Goal: Navigation & Orientation: Find specific page/section

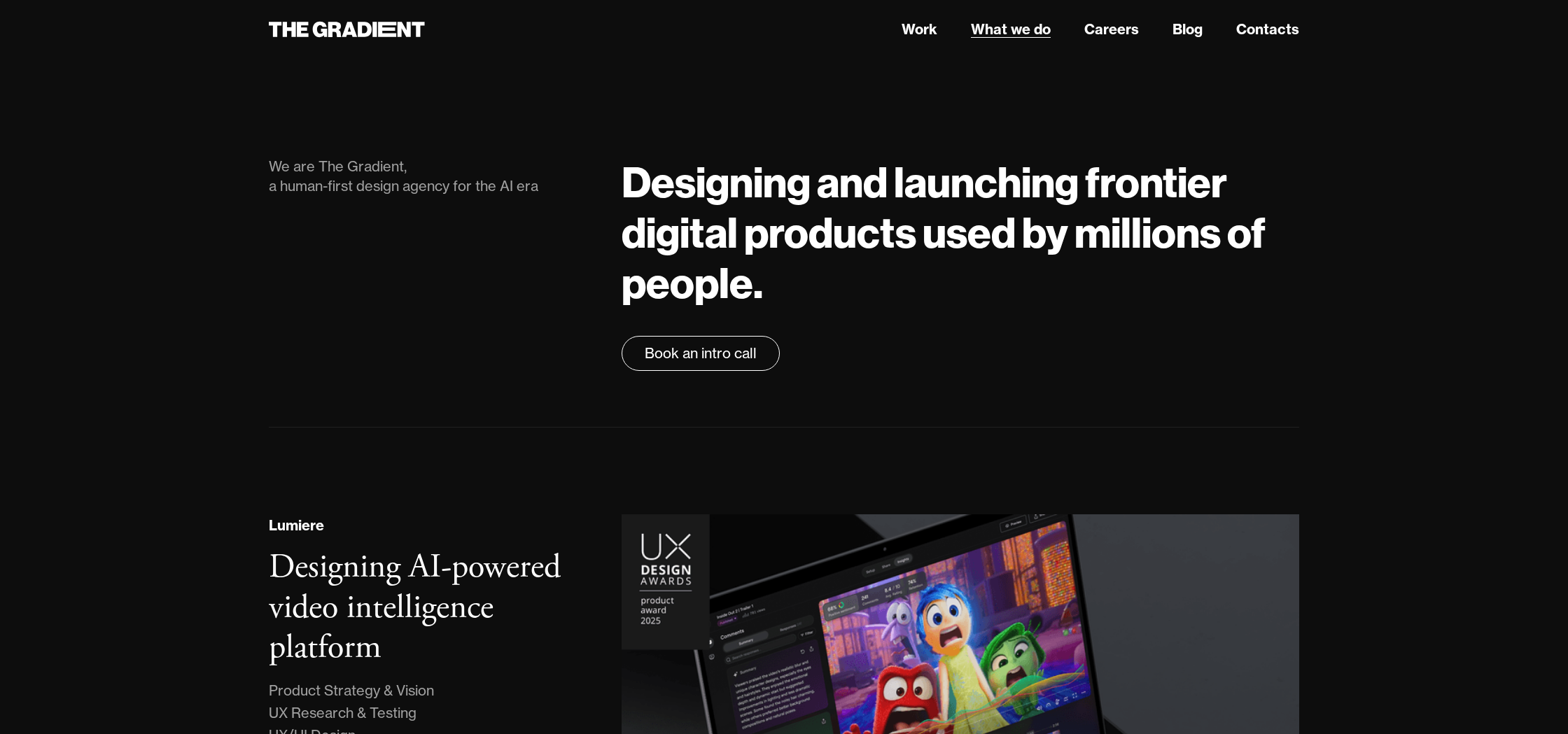
drag, startPoint x: 912, startPoint y: 29, endPoint x: 1013, endPoint y: 28, distance: 101.0
click at [912, 29] on link "Work" at bounding box center [919, 30] width 35 height 21
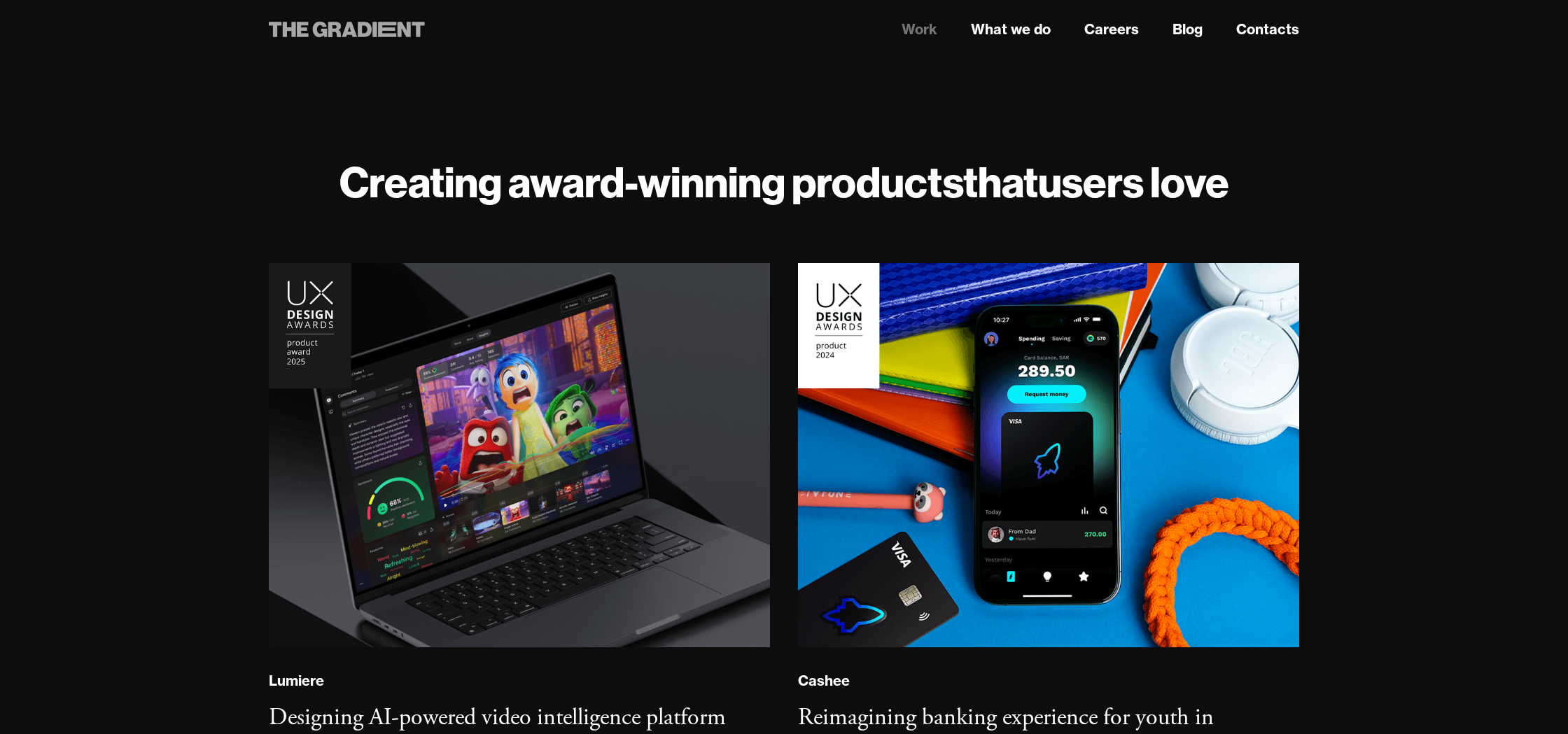
click at [356, 37] on icon at bounding box center [347, 30] width 156 height 25
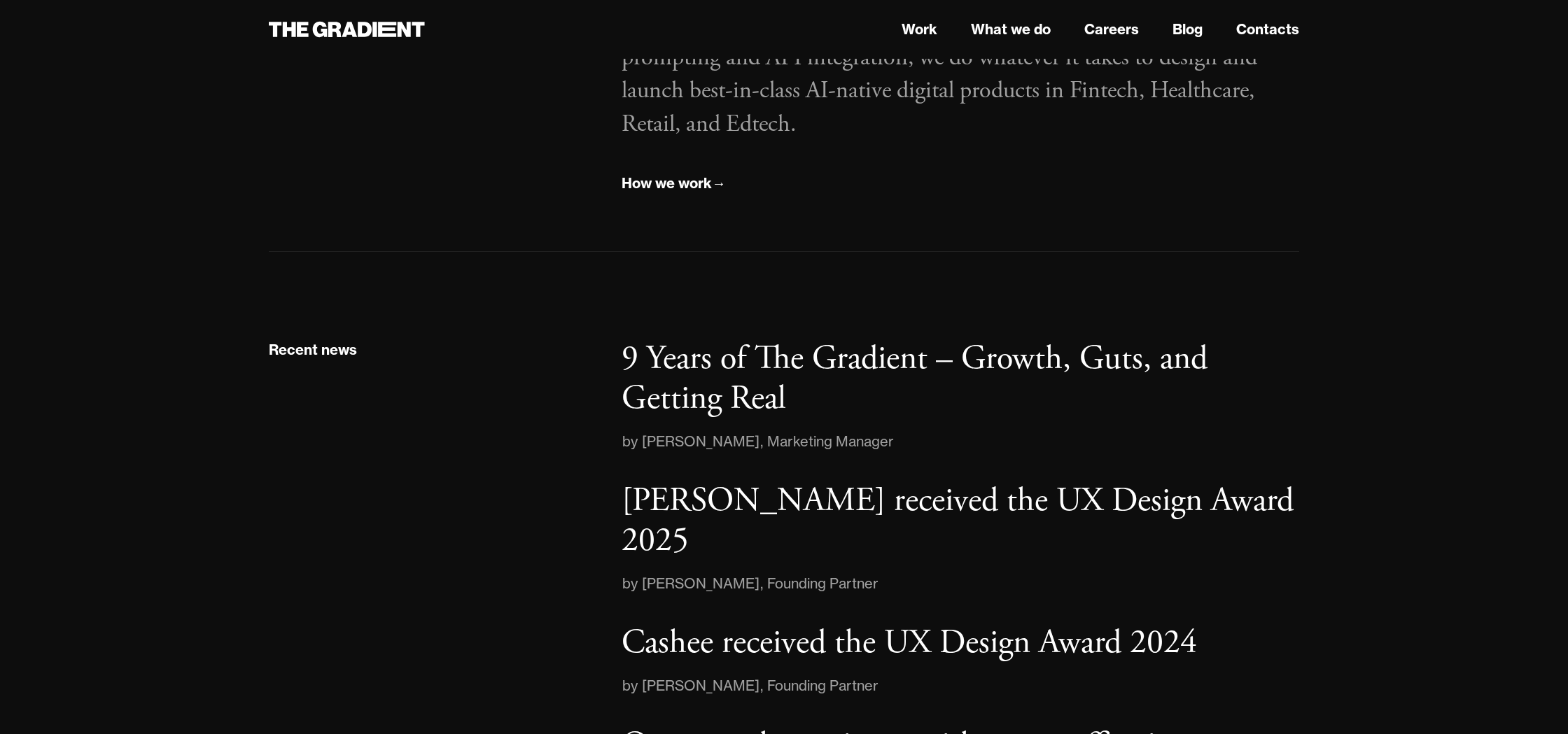
scroll to position [2209, 0]
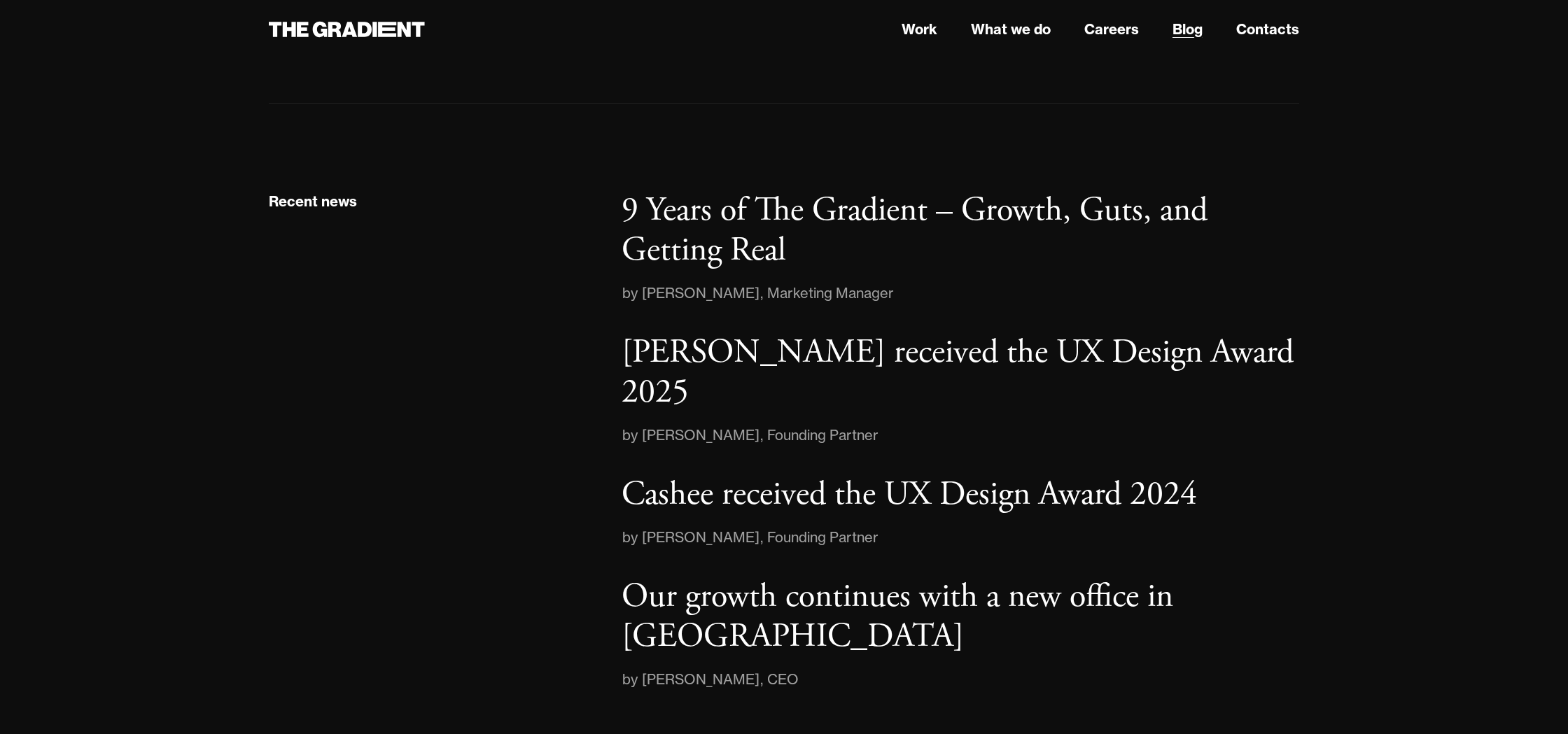
click at [1181, 30] on link "Blog" at bounding box center [1187, 30] width 30 height 21
